Goal: Information Seeking & Learning: Learn about a topic

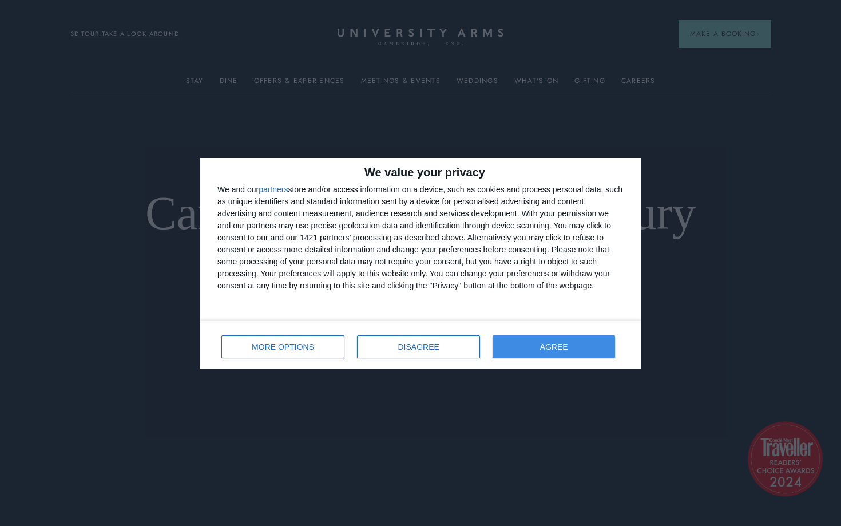
click at [534, 345] on button "AGREE" at bounding box center [554, 346] width 122 height 23
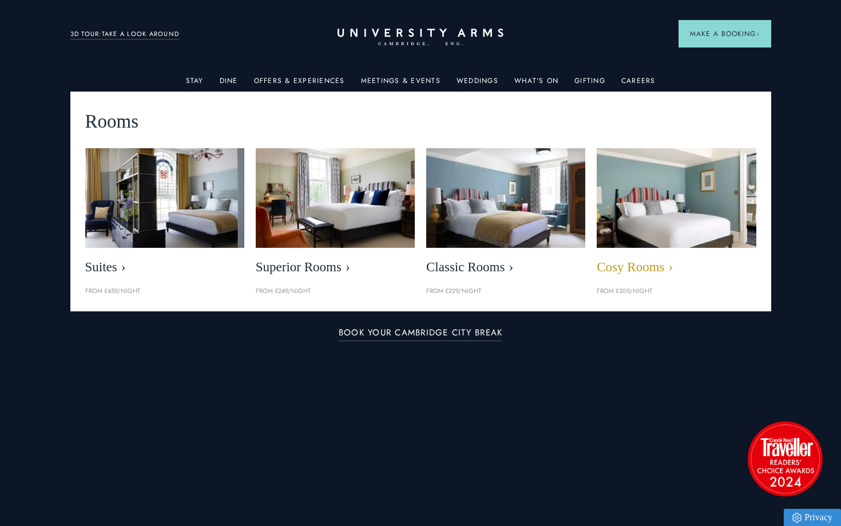
click at [641, 219] on img at bounding box center [676, 198] width 183 height 114
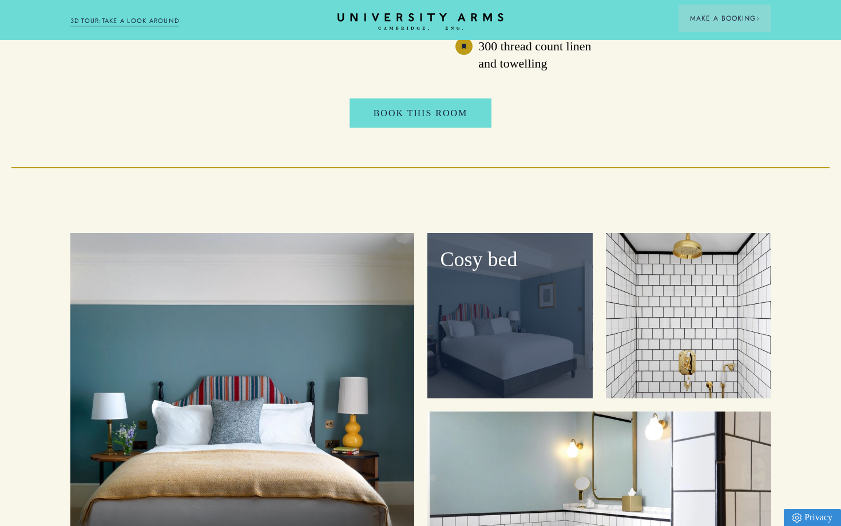
scroll to position [1243, 0]
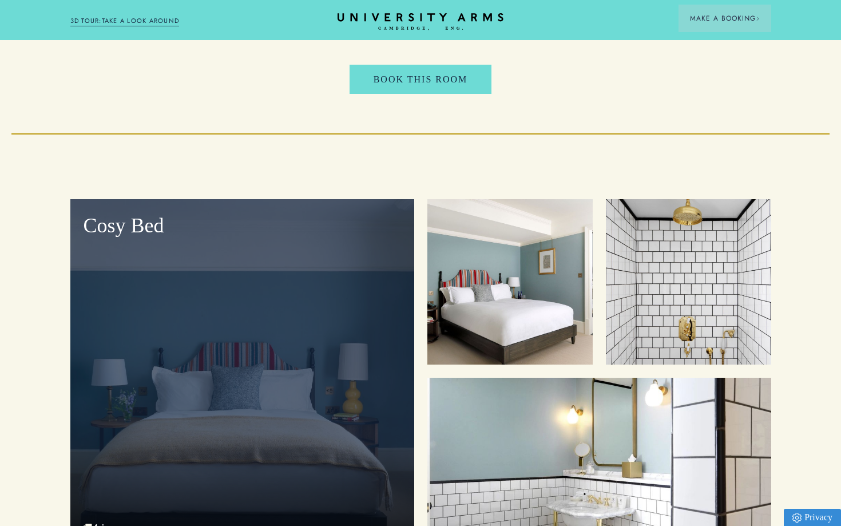
click at [332, 367] on div "Cosy Bed" at bounding box center [242, 374] width 344 height 351
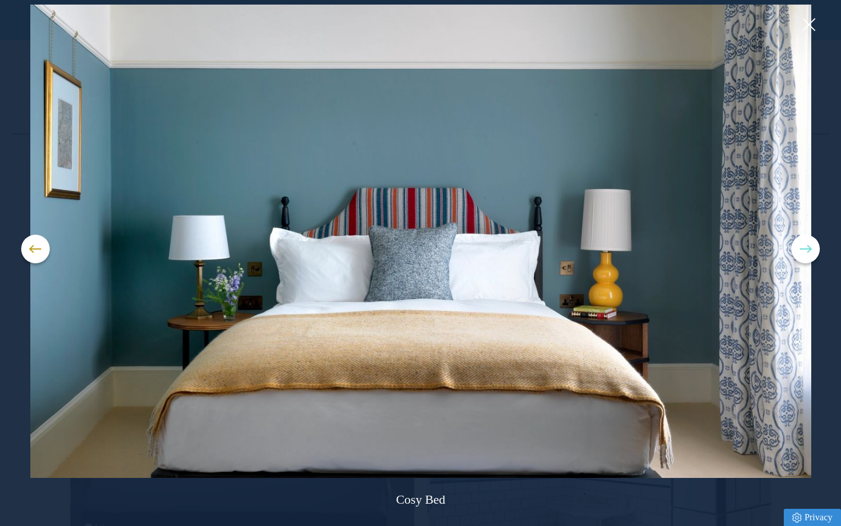
click at [806, 251] on button at bounding box center [805, 249] width 29 height 29
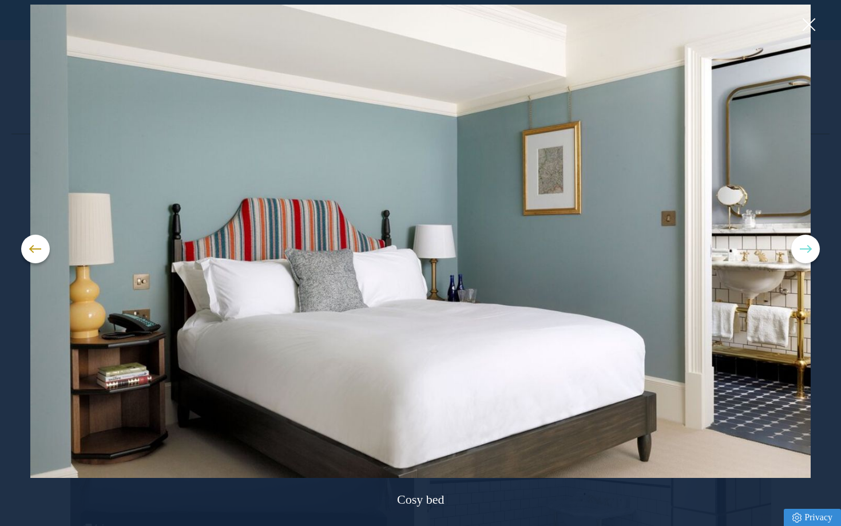
click at [806, 251] on button at bounding box center [805, 249] width 29 height 29
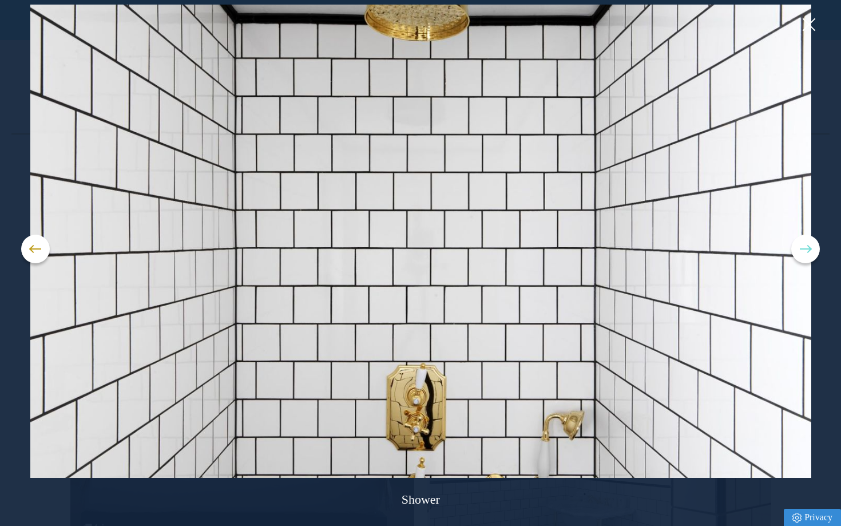
click at [806, 251] on button at bounding box center [805, 249] width 29 height 29
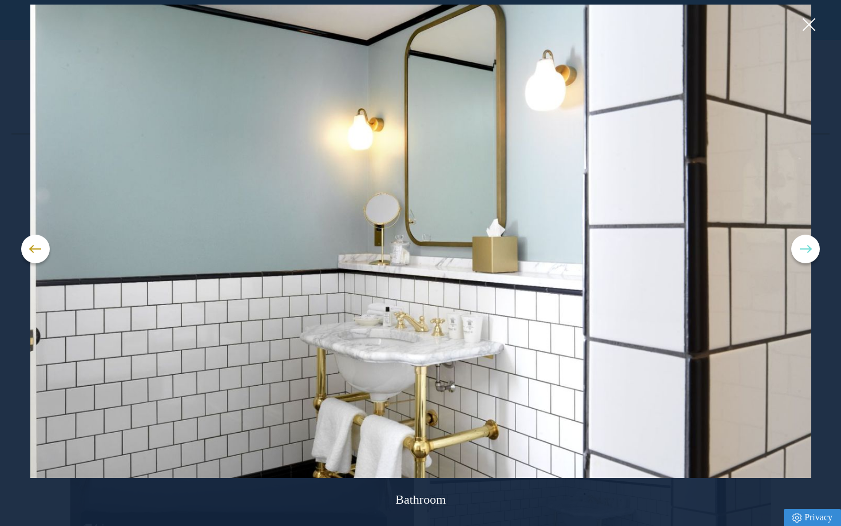
click at [802, 248] on span at bounding box center [805, 248] width 11 height 1
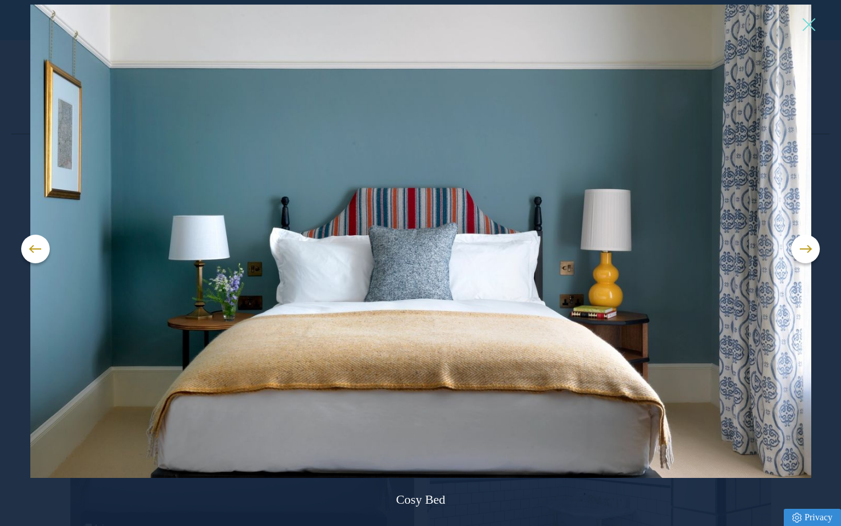
click at [812, 23] on button at bounding box center [808, 24] width 17 height 17
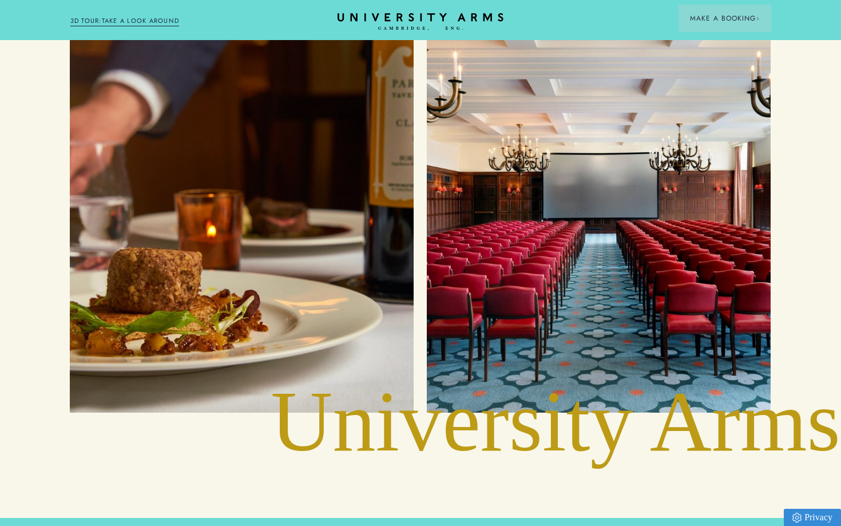
scroll to position [2370, 1]
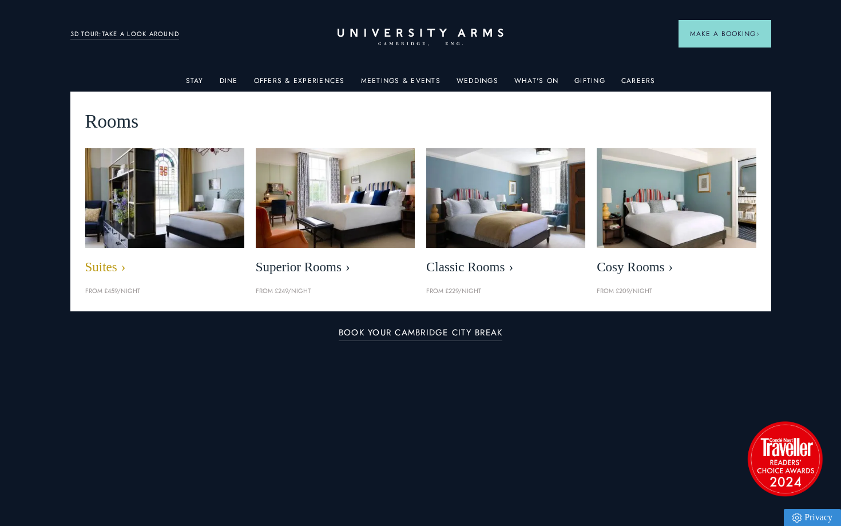
click at [170, 188] on img at bounding box center [164, 198] width 183 height 114
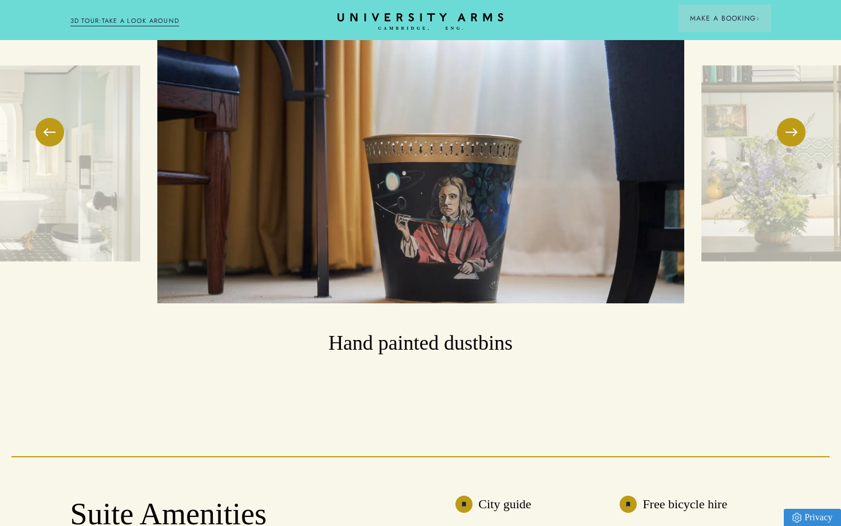
scroll to position [2076, 0]
